Goal: Navigation & Orientation: Go to known website

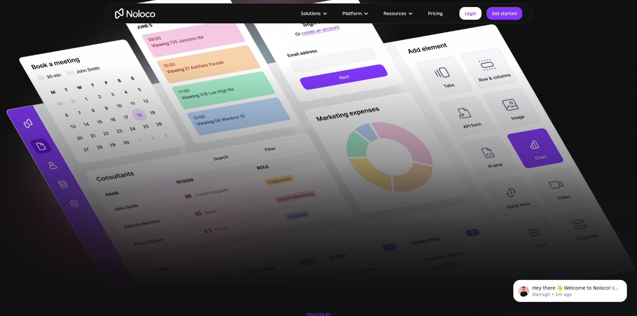
scroll to position [201, 0]
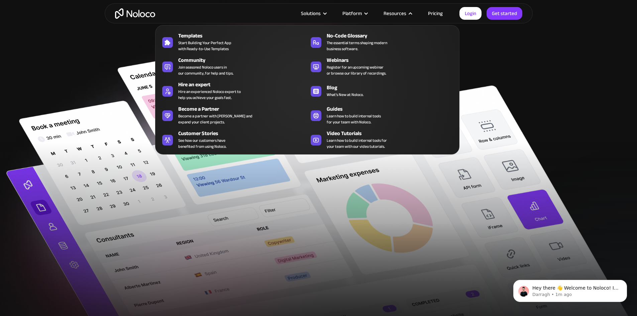
click at [400, 10] on div "Resources" at bounding box center [395, 13] width 23 height 9
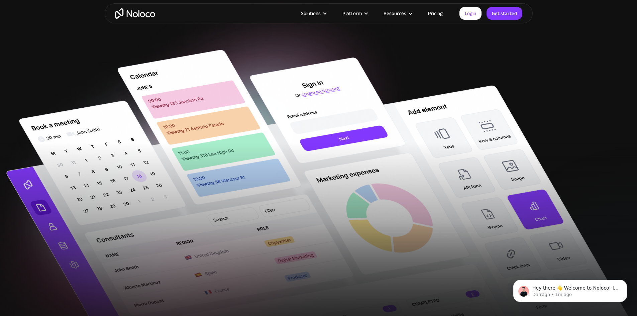
click at [400, 14] on div "Resources" at bounding box center [395, 13] width 23 height 9
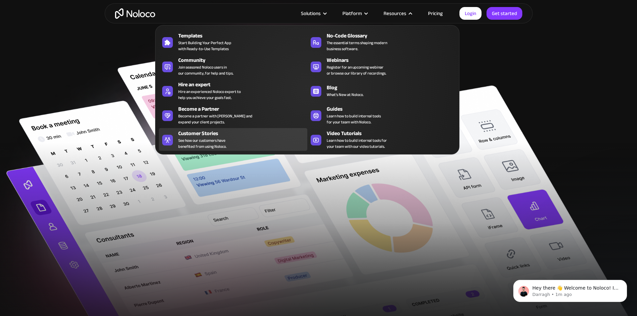
click at [211, 138] on div "Customer Stories" at bounding box center [244, 133] width 132 height 8
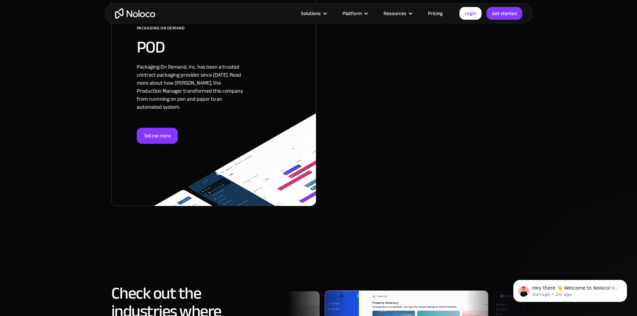
scroll to position [1673, 0]
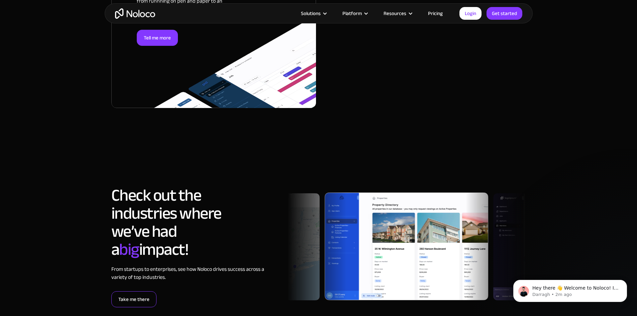
click at [134, 291] on link "Take me there" at bounding box center [133, 299] width 45 height 16
